Goal: Information Seeking & Learning: Learn about a topic

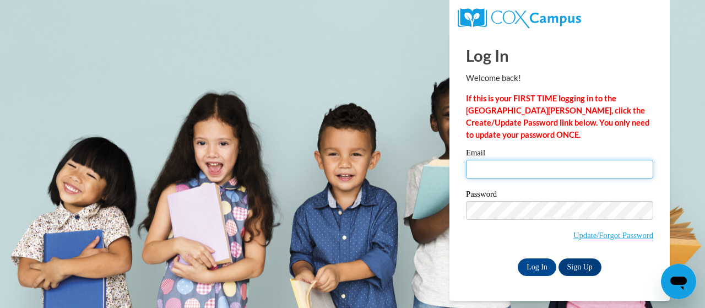
type input "goldson.samantha.y@muscogee.k12.ga.us"
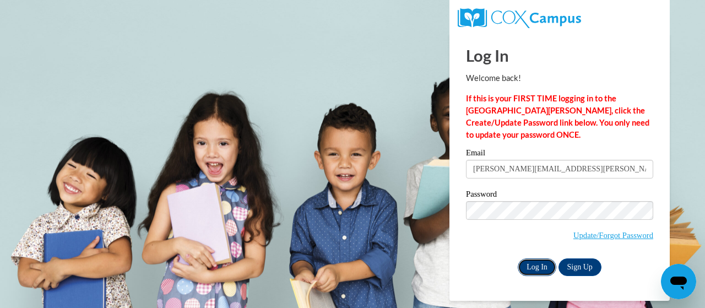
click at [531, 265] on input "Log In" at bounding box center [537, 267] width 39 height 18
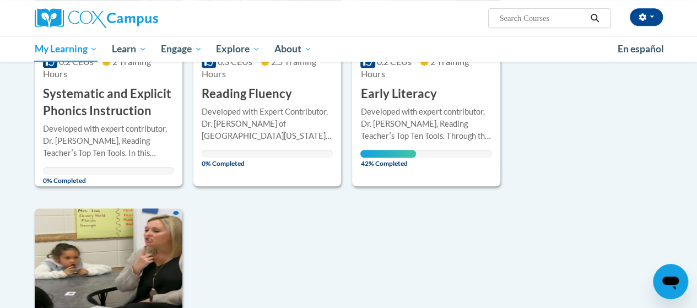
scroll to position [275, 0]
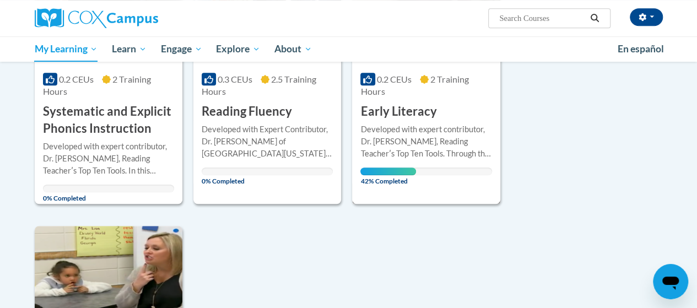
click at [424, 115] on h3 "Early Literacy" at bounding box center [398, 111] width 76 height 17
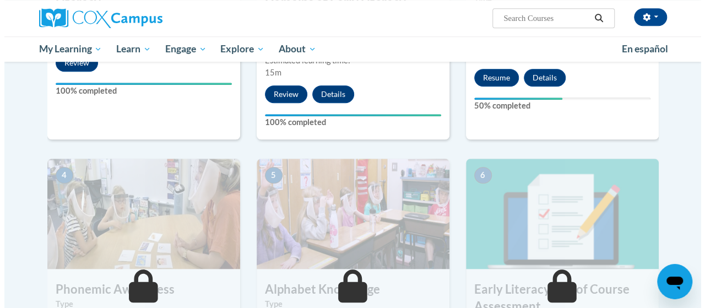
scroll to position [441, 0]
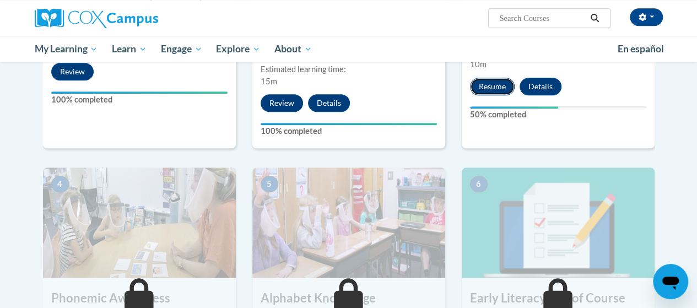
click at [492, 88] on button "Resume" at bounding box center [492, 87] width 45 height 18
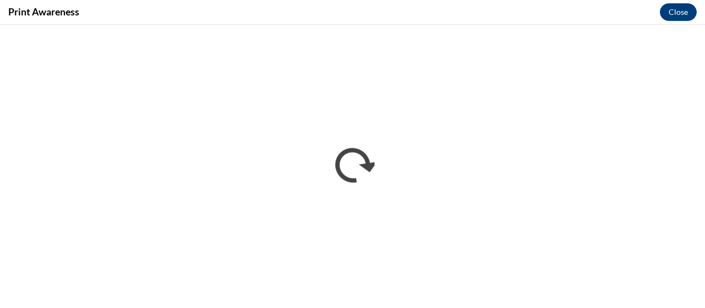
scroll to position [0, 0]
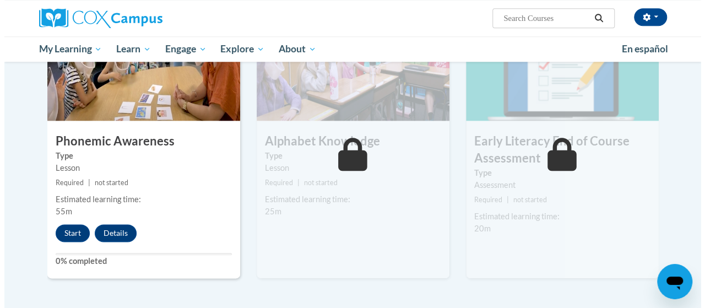
scroll to position [606, 0]
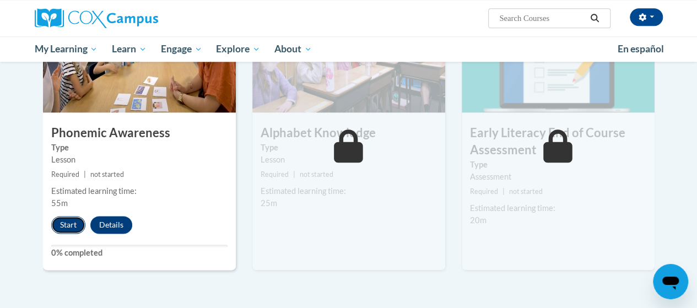
click at [66, 230] on button "Start" at bounding box center [68, 225] width 34 height 18
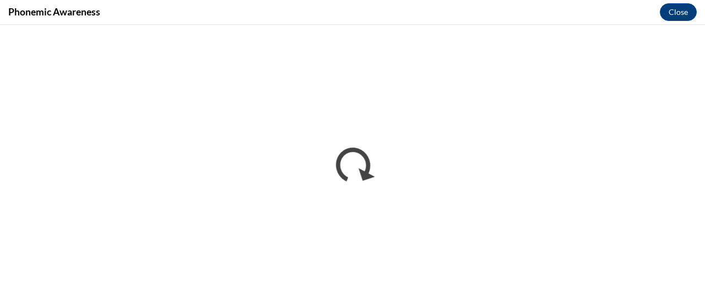
scroll to position [0, 0]
